Goal: Find specific page/section: Find specific page/section

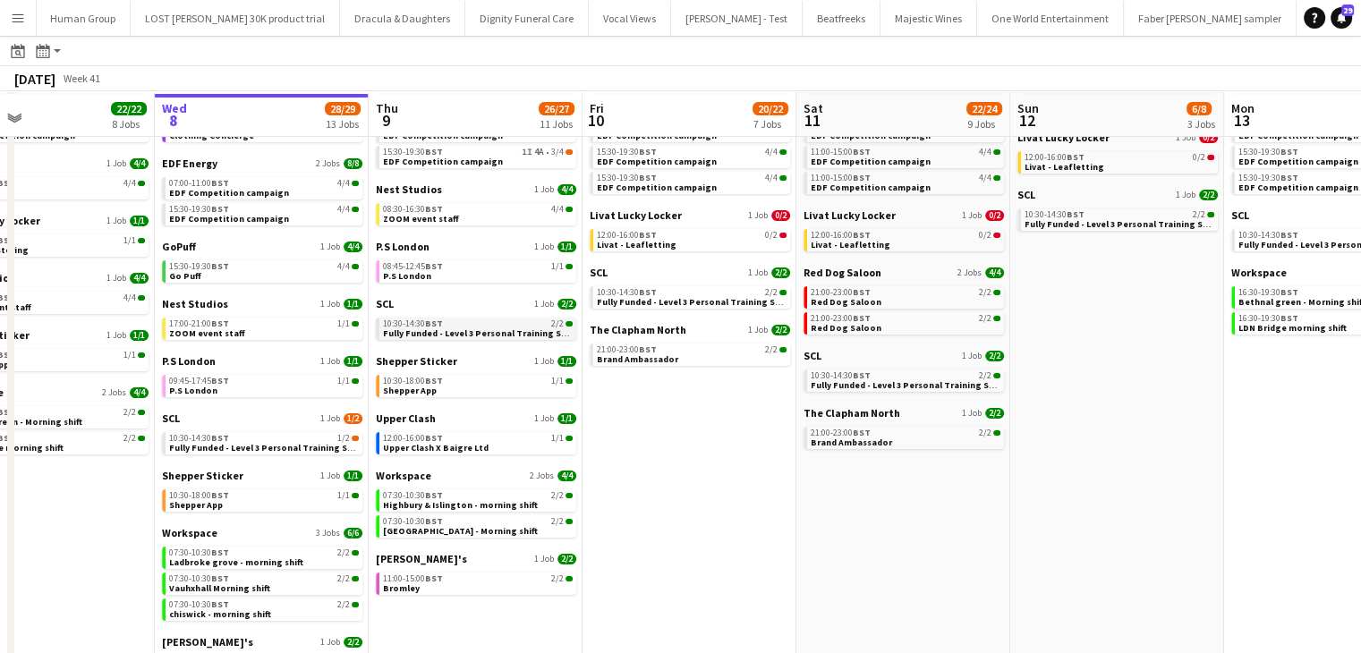
scroll to position [122, 0]
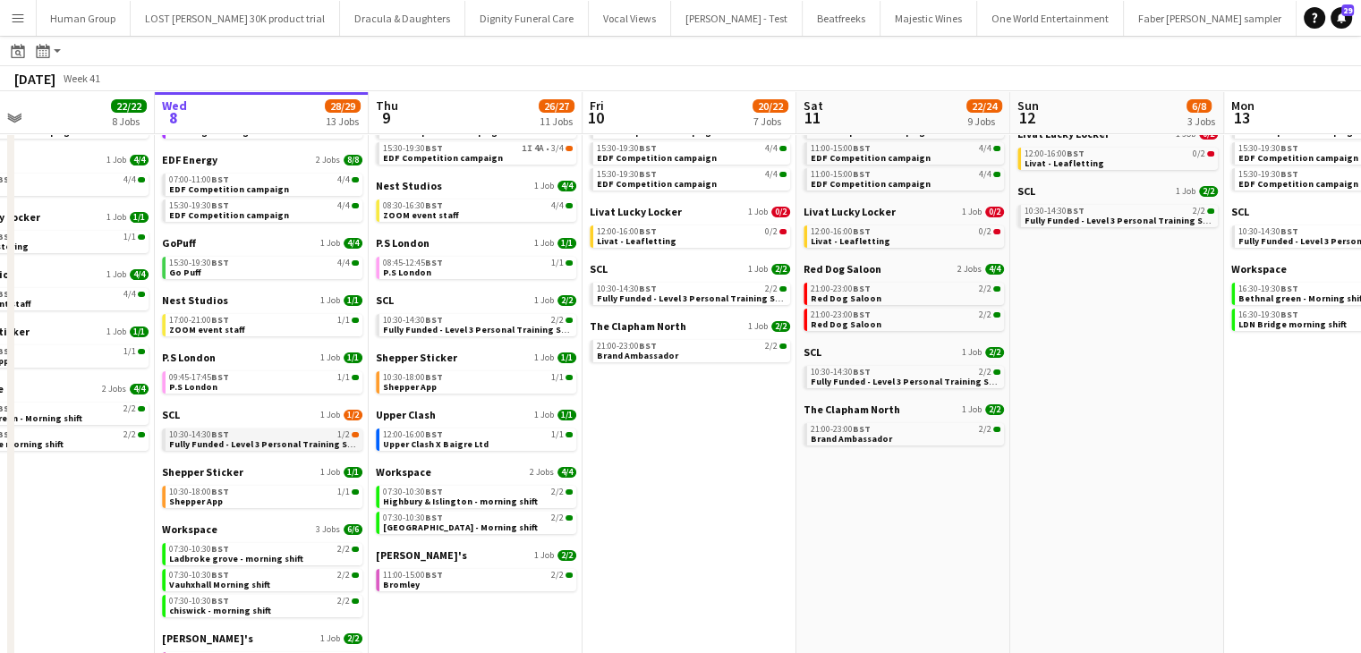
click at [247, 435] on div "10:30-14:30 BST 1/2" at bounding box center [264, 435] width 190 height 9
click at [300, 448] on span "Fully Funded - Level 3 Personal Training Skills Bootcamp" at bounding box center [291, 445] width 244 height 12
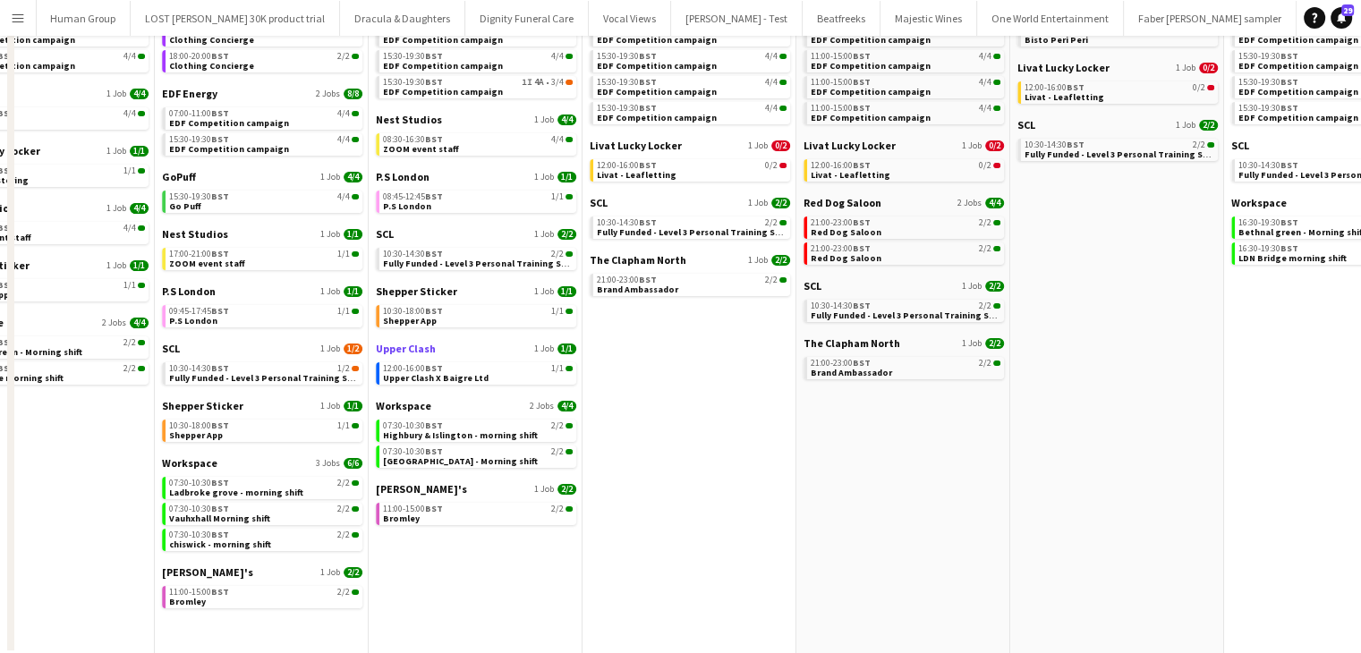
scroll to position [0, 0]
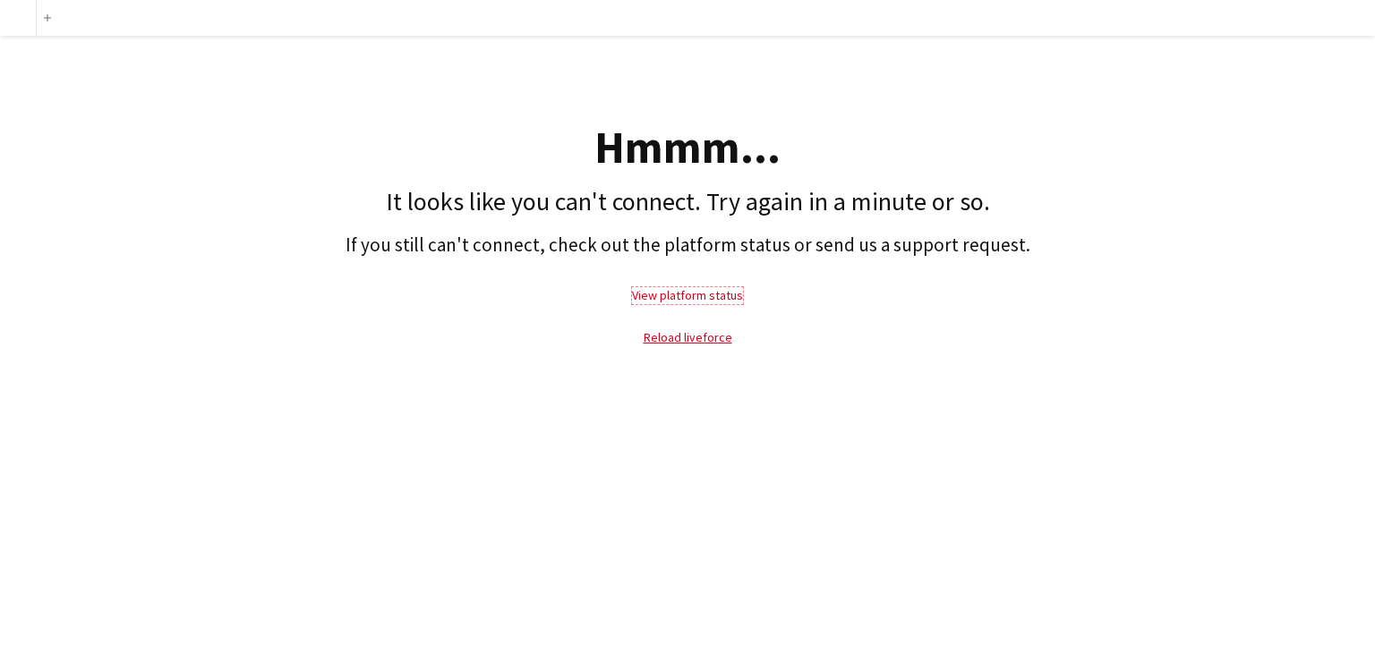
click at [680, 299] on link "View platform status" at bounding box center [687, 295] width 111 height 16
